Goal: Task Accomplishment & Management: Manage account settings

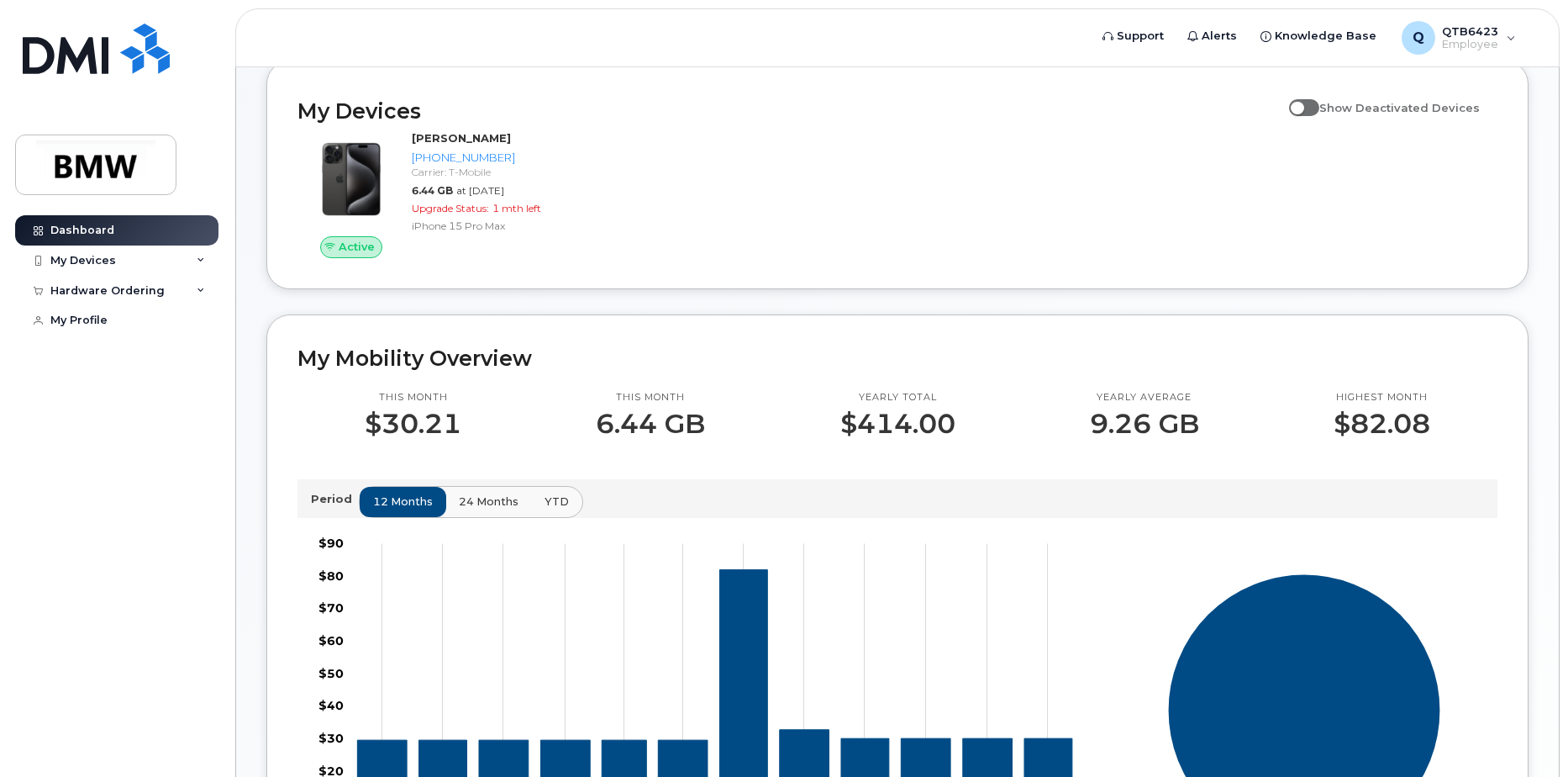
scroll to position [168, 0]
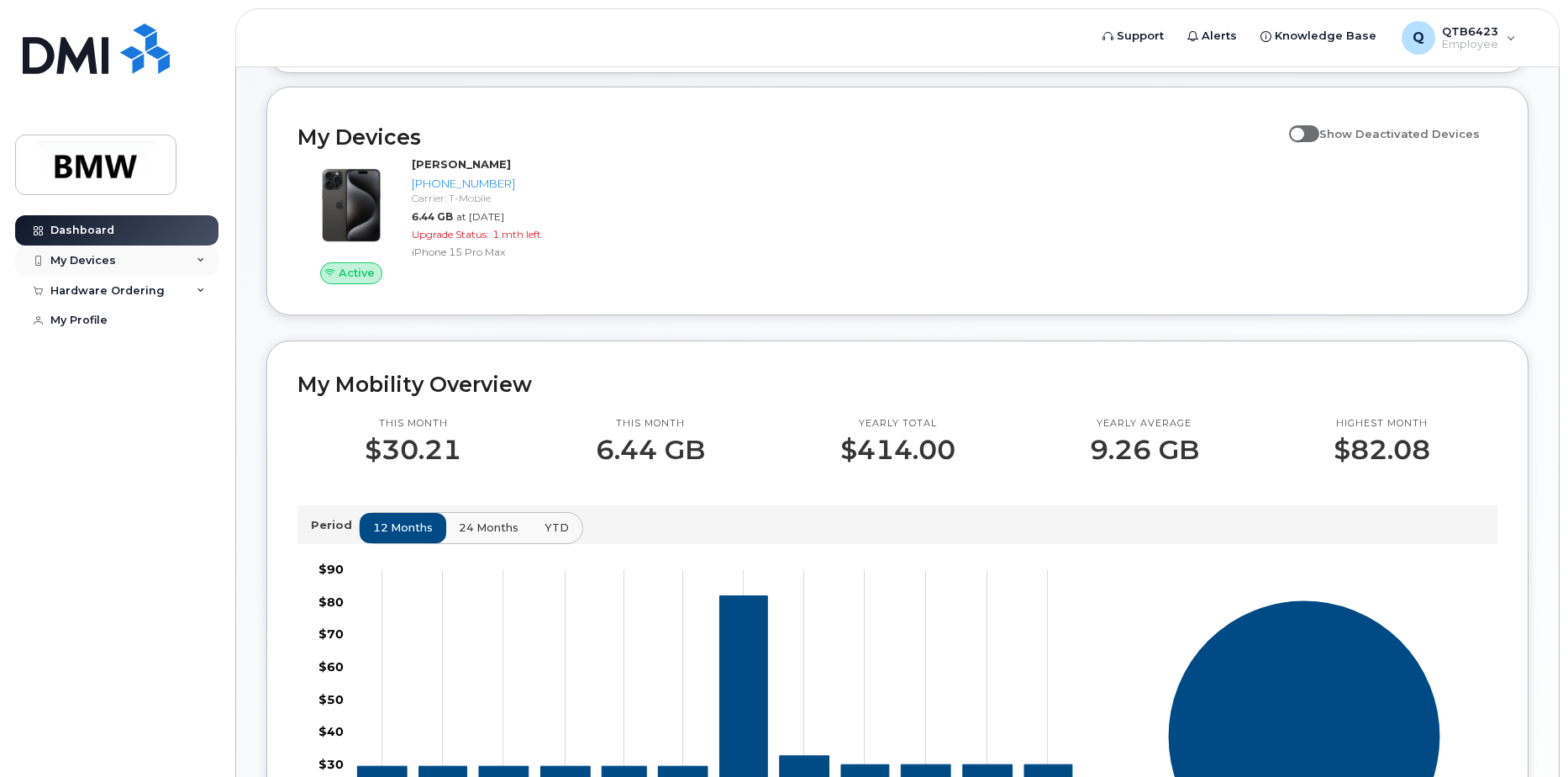
click at [201, 256] on icon at bounding box center [200, 260] width 9 height 9
click at [140, 342] on div "([PERSON_NAME])" at bounding box center [153, 338] width 102 height 15
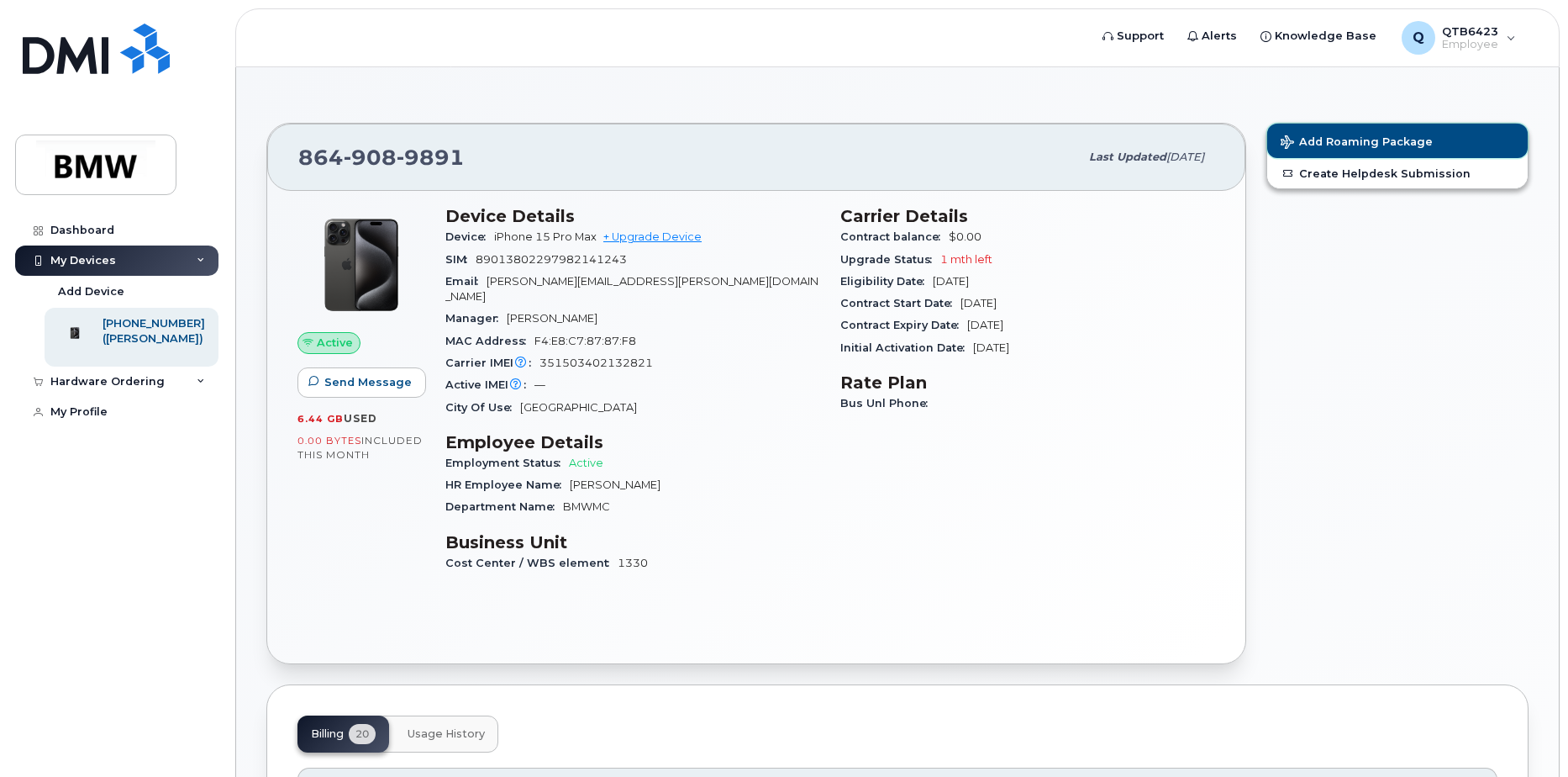
click at [1387, 137] on span "Add Roaming Package" at bounding box center [1356, 143] width 152 height 16
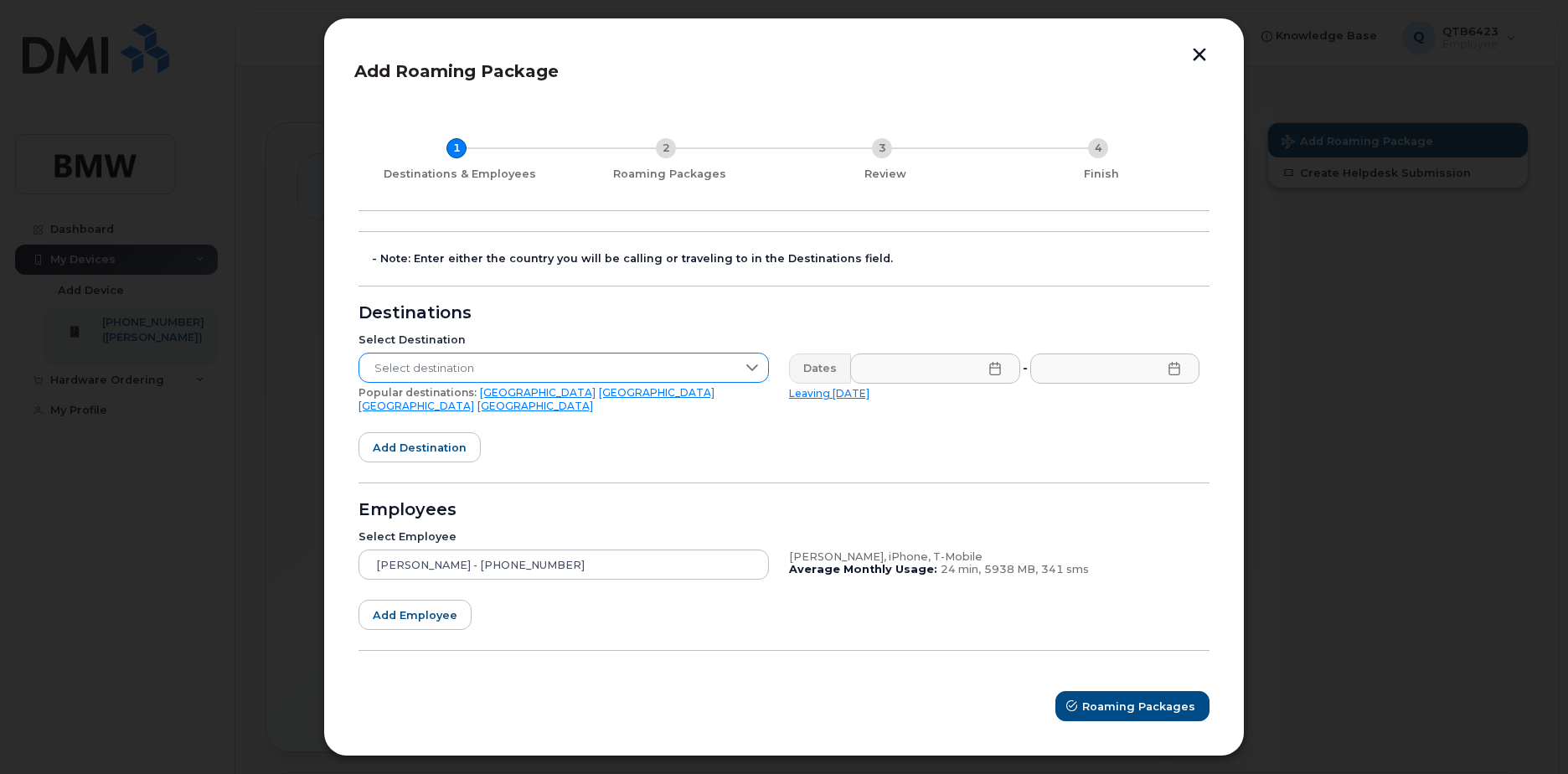
click at [755, 371] on icon at bounding box center [753, 368] width 14 height 14
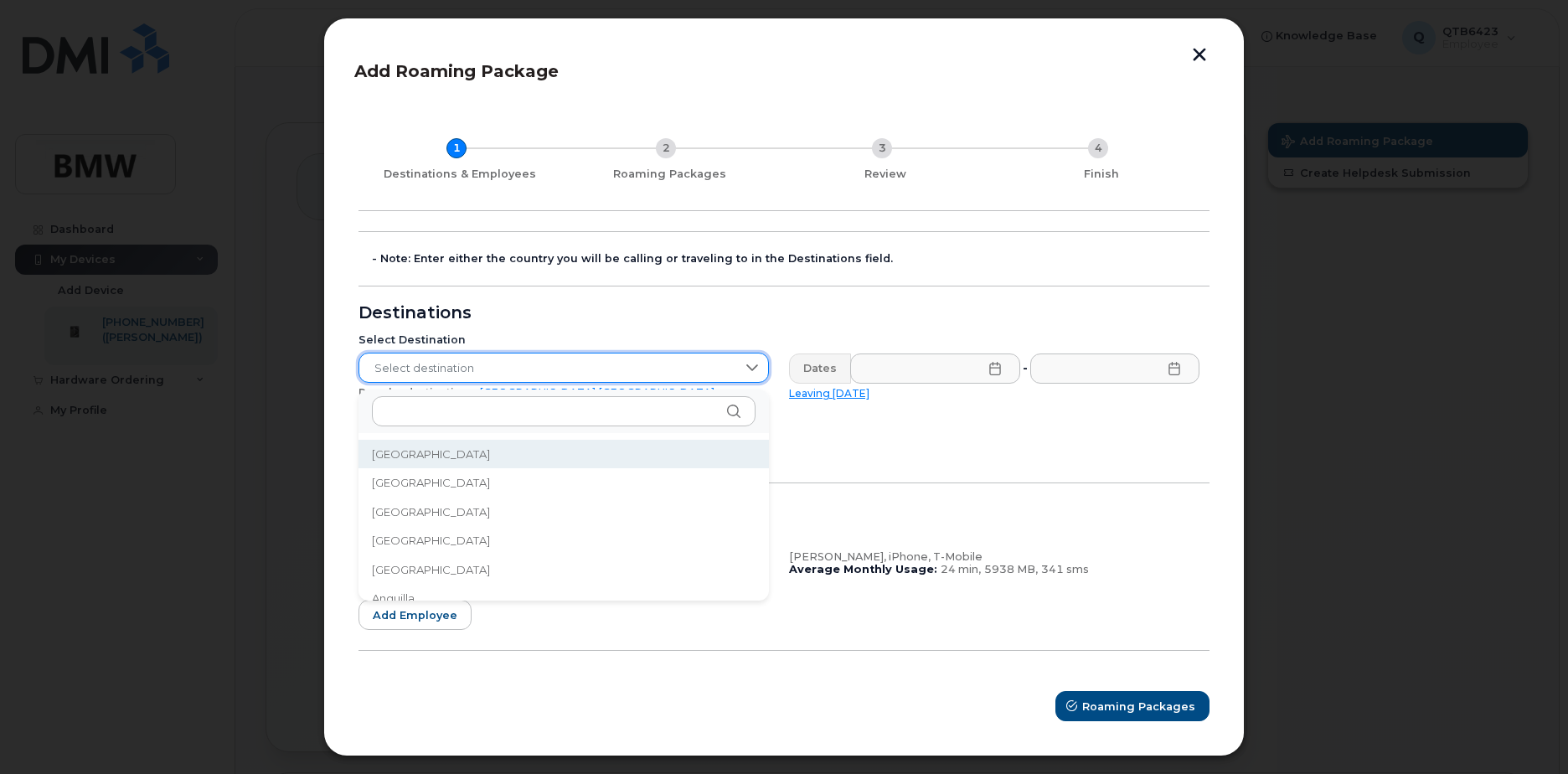
click at [837, 327] on form "- Note: Enter either the country you will be calling or traveling to in the Des…" at bounding box center [783, 476] width 851 height 490
